Goal: Obtain resource: Obtain resource

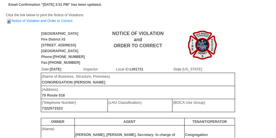
click at [197, 9] on td "Email Confirmation "[DATE] 3:51 PM" has been updated." at bounding box center [138, 4] width 264 height 9
click at [208, 19] on td "Click the link below to print the Notice of Violations Notice of Violation and …" at bounding box center [138, 21] width 264 height 18
click at [47, 21] on link "Notice of Violation and Order to Correct" at bounding box center [39, 21] width 67 height 4
click at [51, 20] on link "Notice of Violation and Order to Correct" at bounding box center [39, 21] width 67 height 4
click at [36, 21] on link "Notice of Violation and Order to Correct" at bounding box center [39, 21] width 67 height 4
